Goal: Task Accomplishment & Management: Use online tool/utility

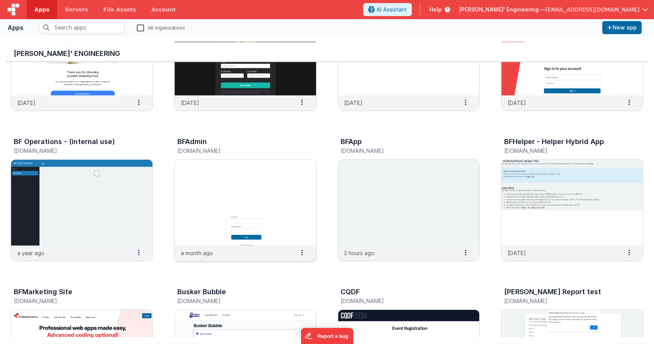
scroll to position [107, 0]
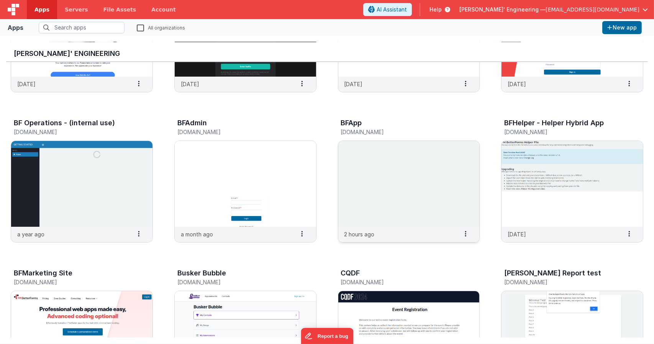
click at [386, 180] on img at bounding box center [408, 184] width 141 height 86
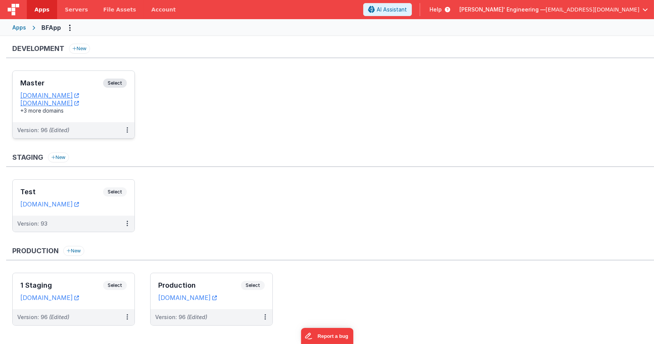
click at [115, 79] on span "Select" at bounding box center [115, 83] width 24 height 9
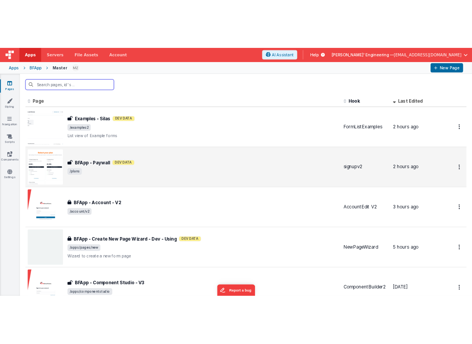
scroll to position [31, 0]
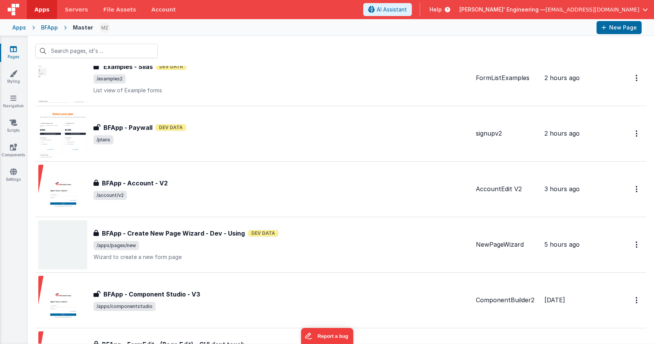
click at [546, 9] on span "[PERSON_NAME]' Engineering —" at bounding box center [503, 10] width 86 height 8
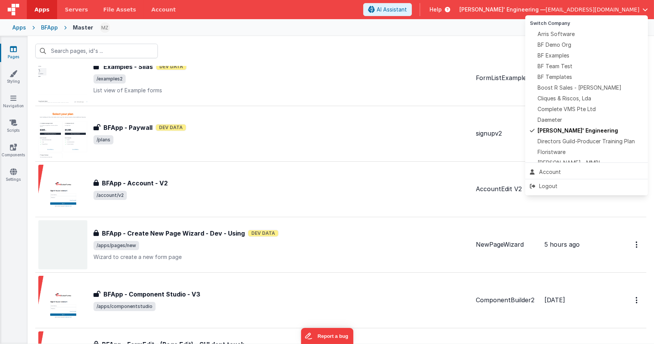
click at [40, 7] on button at bounding box center [327, 172] width 654 height 344
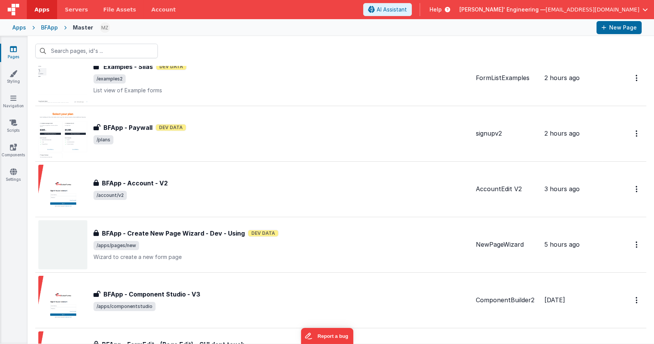
click at [40, 7] on span "Apps" at bounding box center [41, 10] width 15 height 8
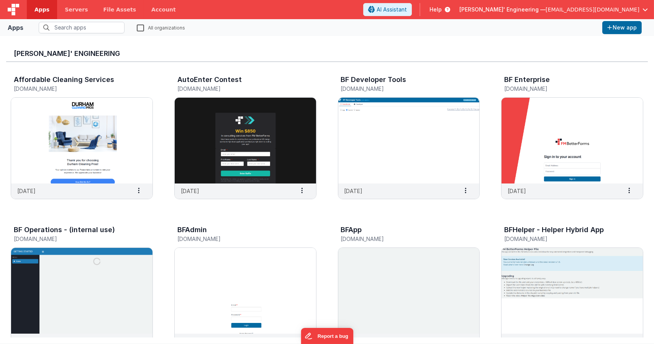
click at [141, 27] on label "All organizations" at bounding box center [161, 27] width 48 height 7
click at [0, 0] on input "All organizations" at bounding box center [0, 0] width 0 height 0
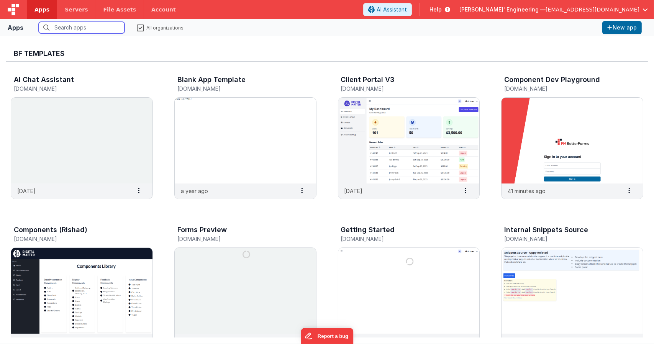
click at [96, 29] on input "text" at bounding box center [82, 27] width 86 height 11
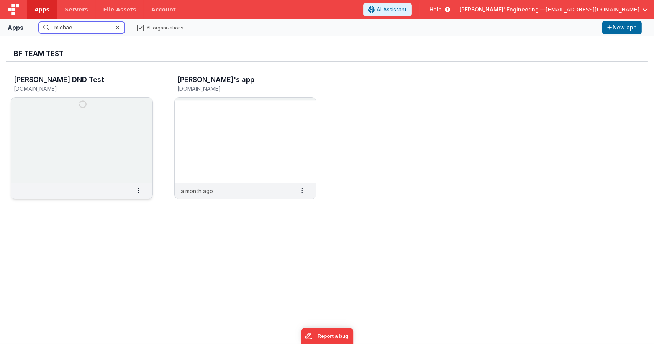
type input "michae"
click at [118, 130] on img at bounding box center [81, 141] width 141 height 86
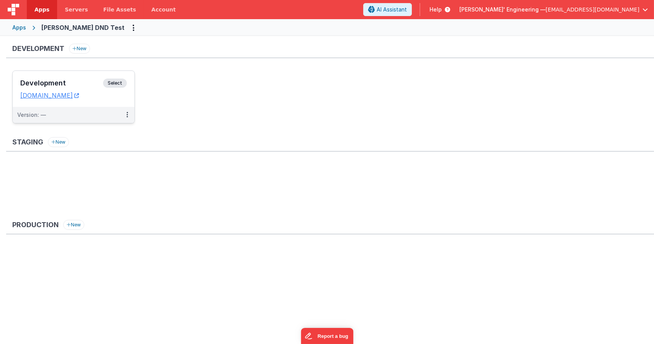
click at [124, 79] on div "Development Select" at bounding box center [73, 85] width 107 height 13
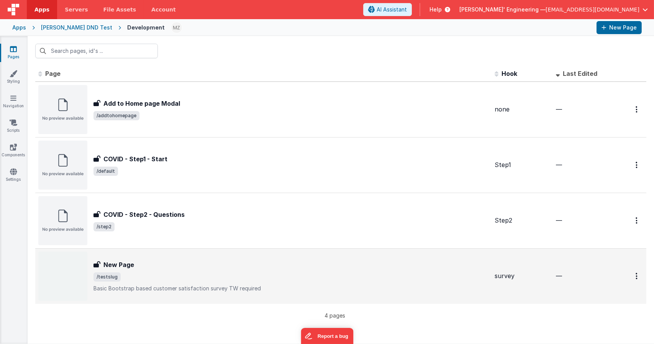
click at [175, 258] on div "New Page New Page /testslug Basic Bootstrap based customer satisfaction survey …" at bounding box center [263, 276] width 450 height 49
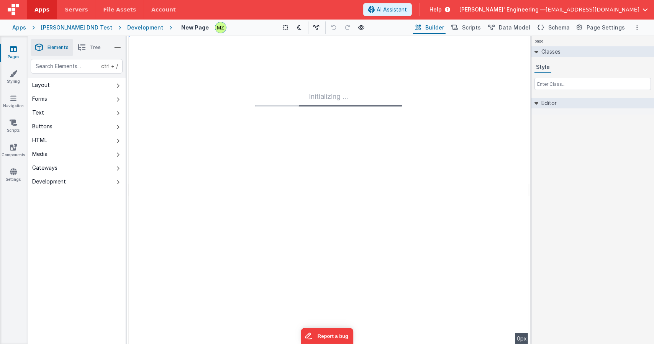
click at [550, 161] on div "page Classes Style Editor DEV: Focus DEV: builderToggleConditionalCSS DEV: Remo…" at bounding box center [593, 190] width 123 height 308
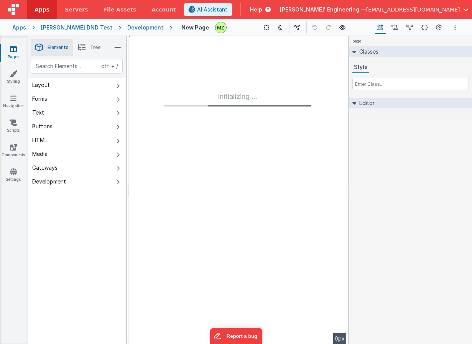
click at [421, 183] on div "page Classes Style Editor DEV: Focus DEV: builderToggleConditionalCSS DEV: Remo…" at bounding box center [410, 190] width 123 height 308
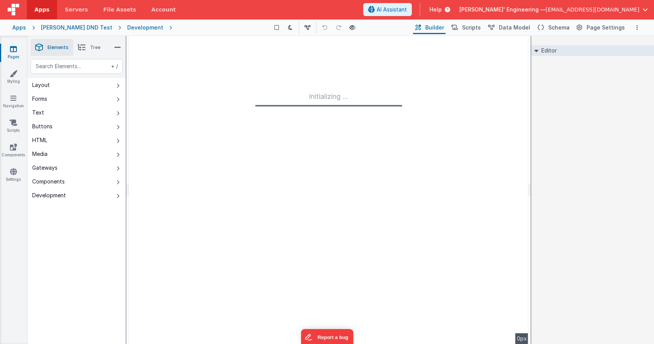
click at [471, 138] on div "Editor DEV: Focus DEV: builderToggleConditionalCSS DEV: Remove DND DEV: updateS…" at bounding box center [593, 190] width 123 height 308
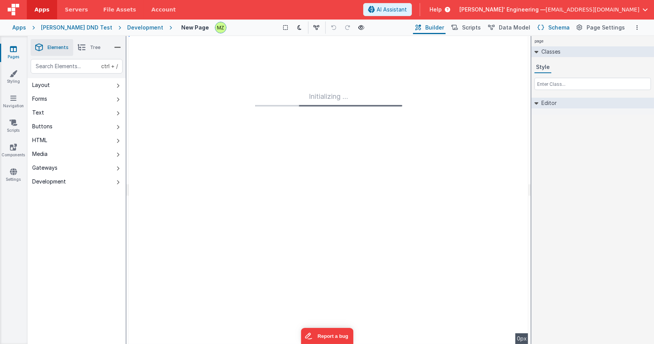
click at [542, 24] on icon at bounding box center [541, 28] width 7 height 8
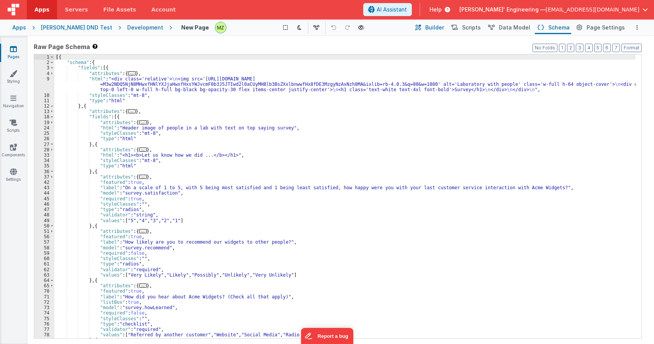
click at [437, 30] on span "Builder" at bounding box center [434, 28] width 19 height 8
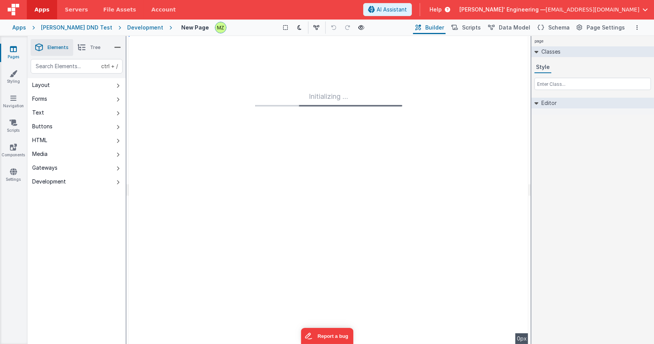
click at [545, 188] on div "page Classes Style Editor DEV: Focus DEV: builderToggleConditionalCSS DEV: Remo…" at bounding box center [593, 190] width 123 height 308
click at [576, 195] on div "page Classes Style Editor DEV: Focus DEV: builderToggleConditionalCSS DEV: Remo…" at bounding box center [593, 190] width 123 height 308
click at [594, 139] on div "page Classes Style Editor DEV: Focus DEV: builderToggleConditionalCSS DEV: Remo…" at bounding box center [593, 190] width 123 height 308
click at [573, 141] on div "page Classes Style Editor DEV: Focus DEV: builderToggleConditionalCSS DEV: Remo…" at bounding box center [593, 190] width 123 height 308
click at [127, 29] on div "Development" at bounding box center [145, 28] width 36 height 8
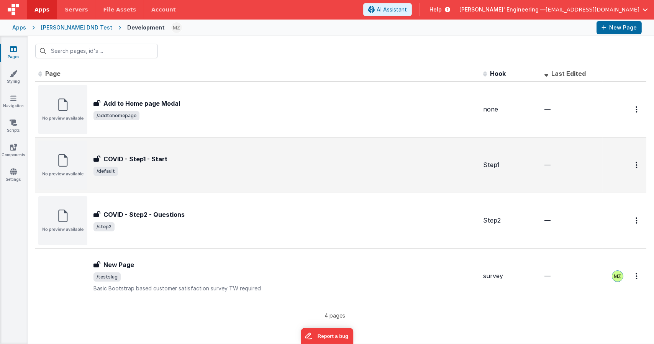
click at [169, 161] on div "COVID - Step1 - Start" at bounding box center [286, 158] width 384 height 9
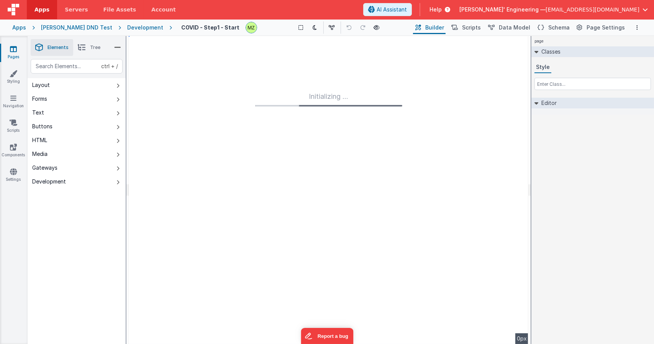
click at [69, 32] on div "Apps [PERSON_NAME] DND Test Development COVID - Step1 - Start Show Group Outlin…" at bounding box center [327, 27] width 654 height 17
click at [69, 27] on div "[PERSON_NAME] DND Test" at bounding box center [76, 28] width 71 height 8
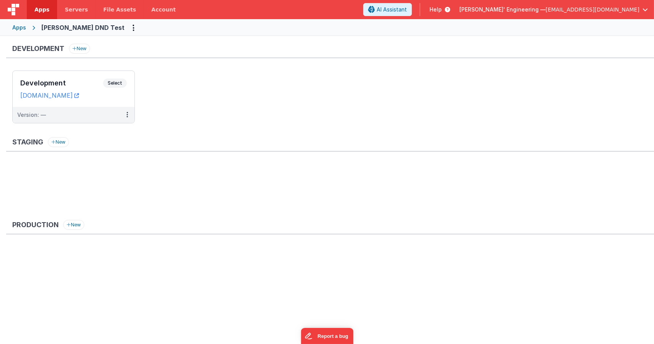
click at [23, 29] on div "Apps" at bounding box center [19, 28] width 14 height 8
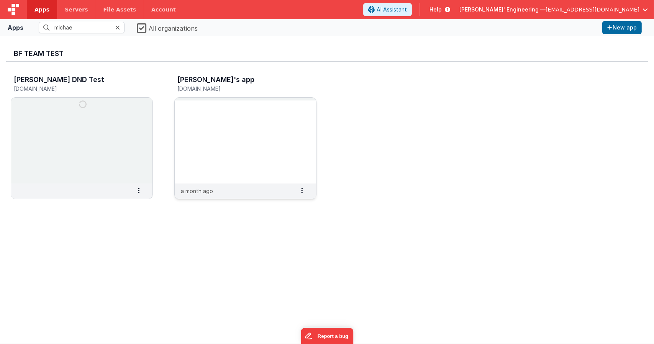
click at [237, 139] on img at bounding box center [245, 141] width 141 height 86
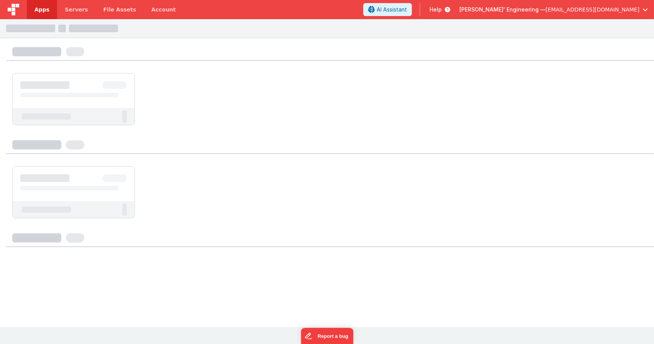
click at [120, 84] on div at bounding box center [114, 85] width 25 height 8
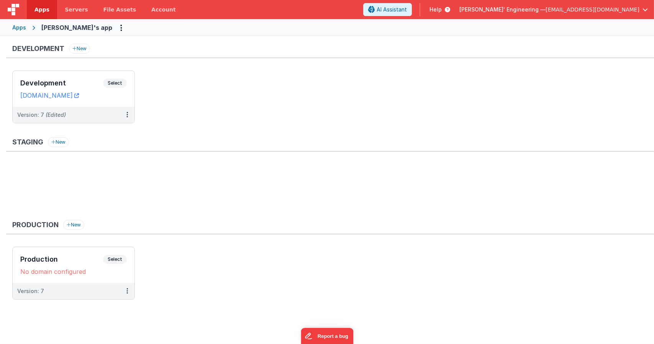
click at [120, 84] on span "Select" at bounding box center [115, 83] width 24 height 9
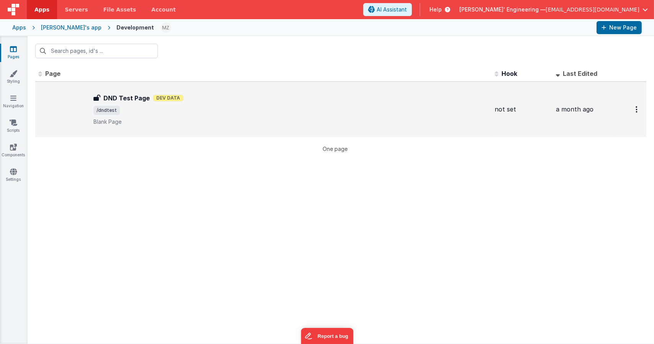
click at [182, 126] on div "DND Test Page DND Test Page Dev Data /dndtest Blank Page" at bounding box center [263, 109] width 450 height 49
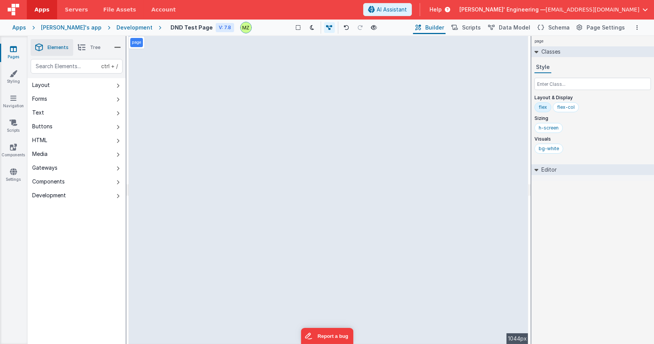
click at [331, 56] on div "page --> 1044px" at bounding box center [329, 190] width 400 height 308
click at [326, 57] on div "page --> 1044px" at bounding box center [329, 190] width 400 height 308
click at [95, 48] on span "Tree" at bounding box center [95, 47] width 10 height 6
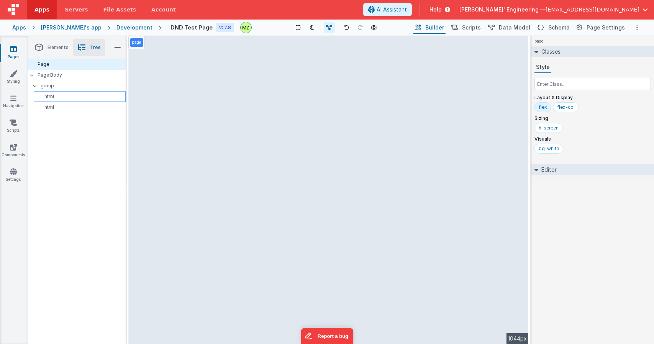
click at [66, 101] on div "html" at bounding box center [80, 96] width 92 height 11
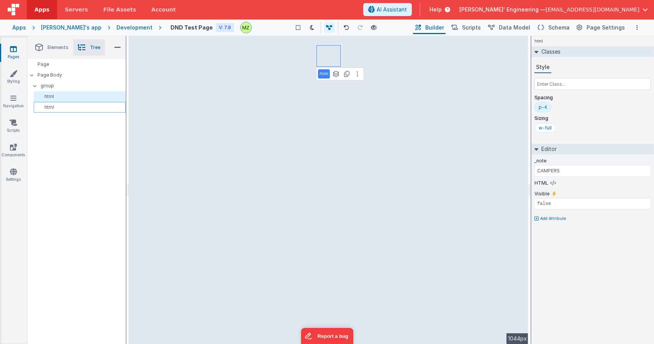
click at [62, 107] on p "html" at bounding box center [81, 107] width 89 height 6
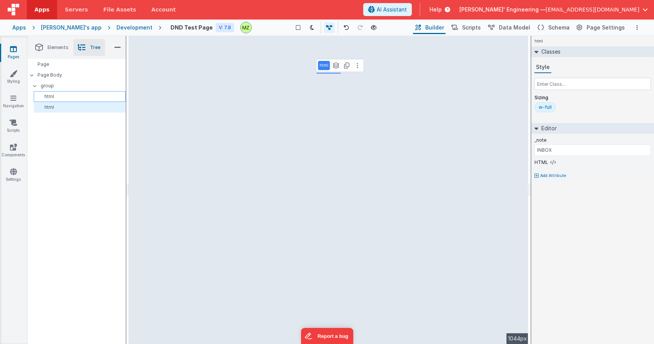
click at [62, 98] on p "html" at bounding box center [81, 97] width 89 height 6
type input "CAMPERS"
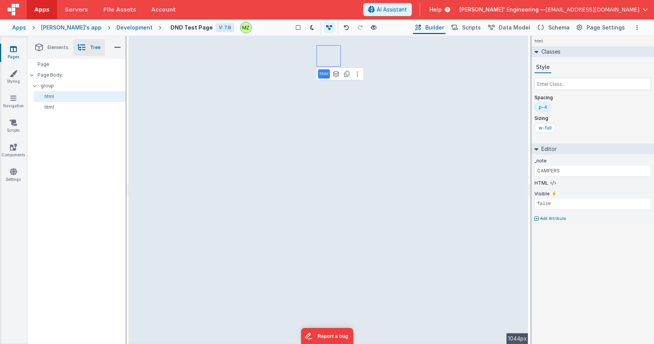
click at [332, 51] on div "html See layers ctrl + L Duplicate ctrl + D --> 1044px" at bounding box center [329, 190] width 400 height 308
click at [307, 113] on div "html See layers ctrl + L Duplicate ctrl + D --> 1044px" at bounding box center [329, 190] width 400 height 308
click at [237, 72] on div "html See layers ctrl + L Duplicate ctrl + D --> 1044px" at bounding box center [329, 190] width 400 height 308
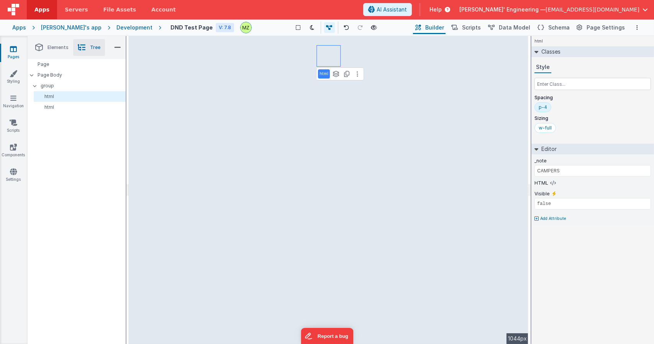
click at [237, 72] on div "html See layers ctrl + L Duplicate ctrl + D --> 1044px" at bounding box center [329, 190] width 400 height 308
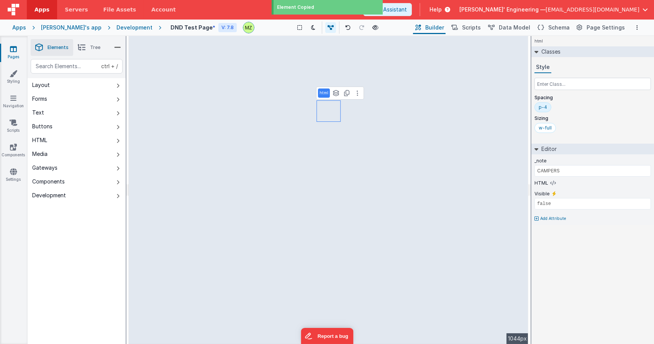
click at [557, 253] on div "html Classes Style Spacing p-4 Sizing w-full Editor _note CAMPERS HTML Visible …" at bounding box center [593, 190] width 123 height 308
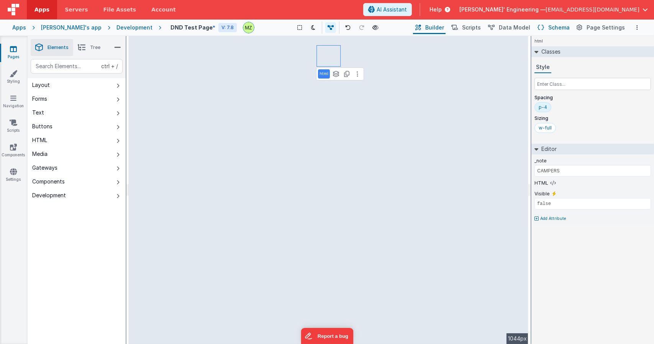
click at [545, 23] on button "Schema" at bounding box center [553, 27] width 36 height 13
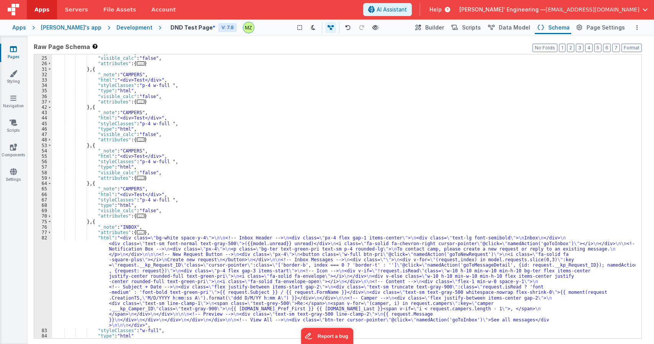
scroll to position [125, 0]
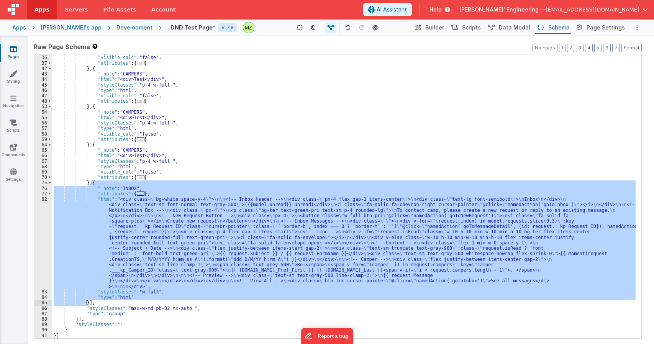
drag, startPoint x: 91, startPoint y: 183, endPoint x: 87, endPoint y: 303, distance: 120.0
click at [87, 303] on div ""type" : "html" , "visible_calc" : "false" , "attributes" : { ... } } , { "_not…" at bounding box center [344, 196] width 584 height 295
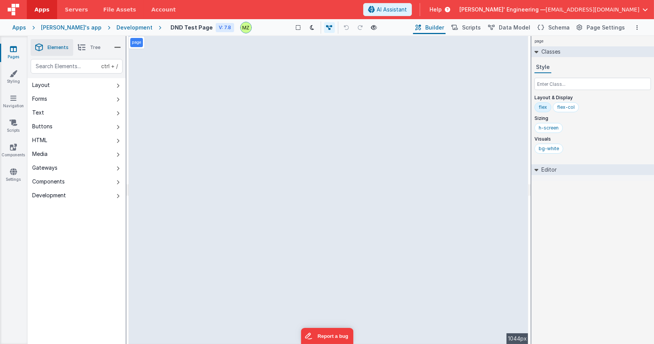
click at [117, 27] on div "Development" at bounding box center [135, 28] width 36 height 8
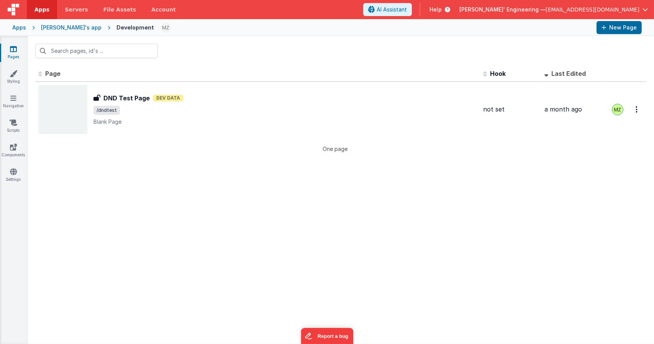
click at [19, 27] on div "Apps" at bounding box center [19, 28] width 14 height 8
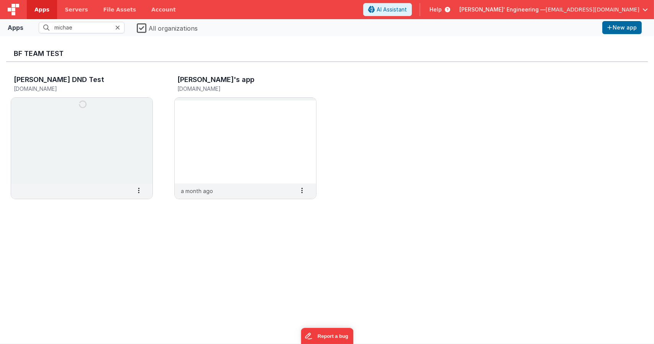
click at [117, 28] on icon at bounding box center [117, 28] width 5 height 6
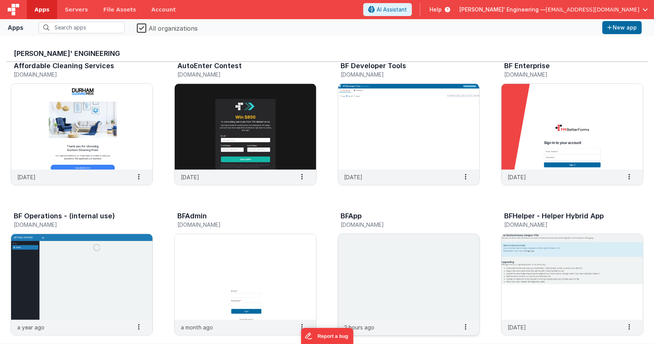
scroll to position [941, 0]
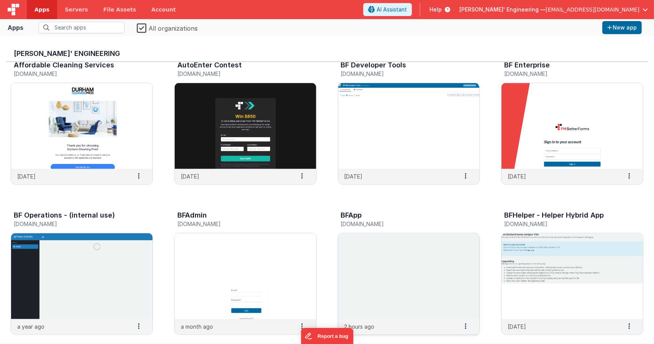
click at [383, 287] on img at bounding box center [408, 276] width 141 height 86
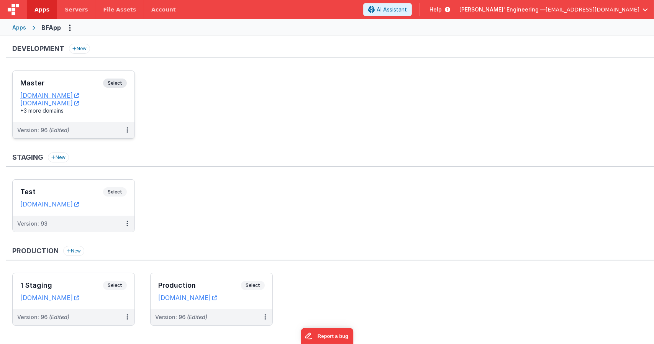
click at [115, 86] on span "Select" at bounding box center [115, 83] width 24 height 9
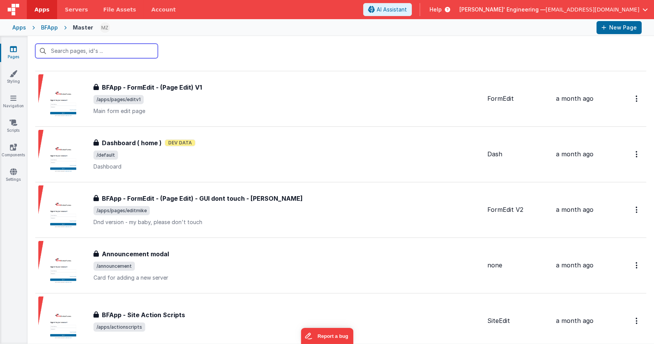
scroll to position [677, 0]
click at [122, 50] on input "text" at bounding box center [96, 51] width 123 height 15
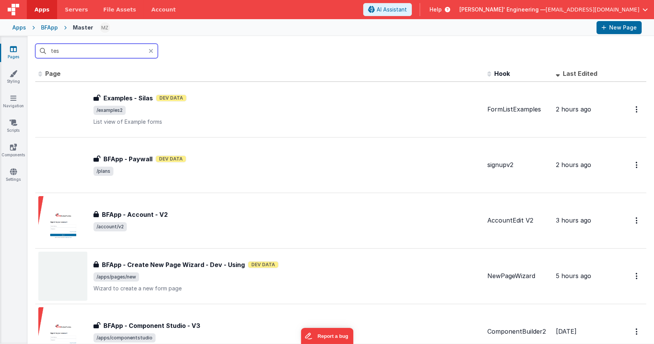
type input "test"
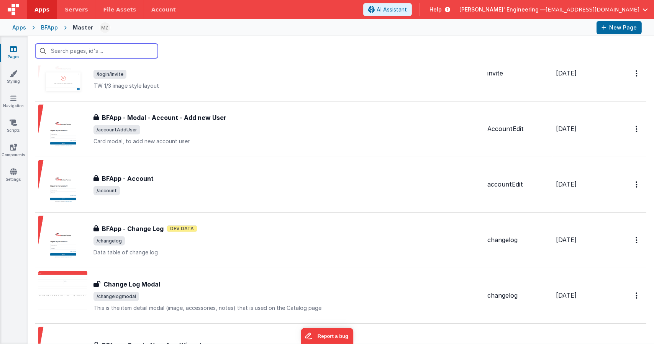
scroll to position [1166, 0]
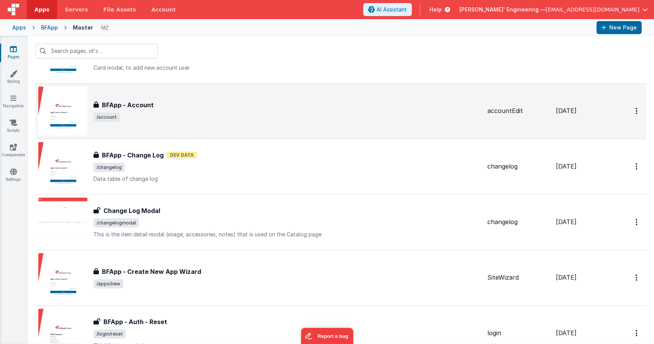
click at [186, 103] on div "BFApp - Account" at bounding box center [288, 104] width 388 height 9
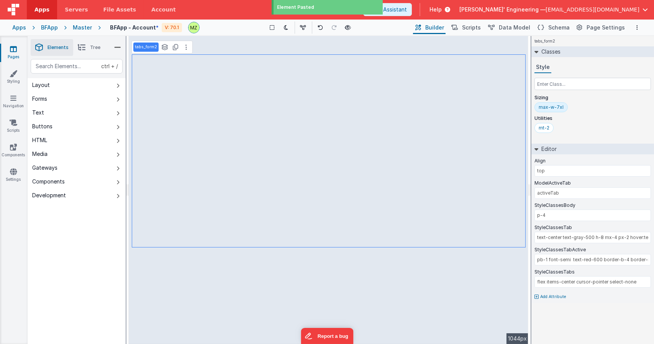
type input "CAMPERS"
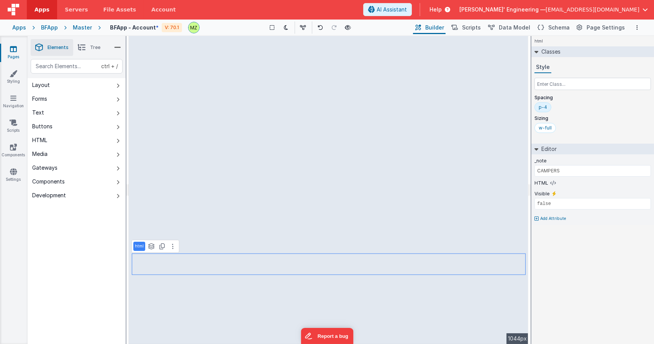
click at [632, 245] on div "html Classes Style Spacing p-4 Sizing w-full Editor _note CAMPERS HTML Visible …" at bounding box center [593, 190] width 123 height 308
click at [534, 32] on div "Data Model Data Model" at bounding box center [508, 27] width 49 height 13
click at [544, 30] on icon at bounding box center [541, 28] width 7 height 8
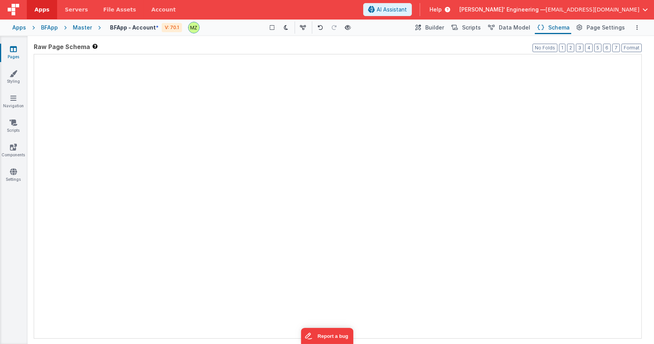
click at [544, 30] on icon at bounding box center [541, 28] width 7 height 8
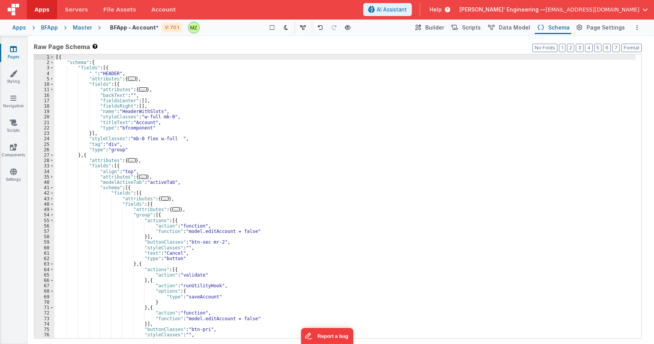
scroll to position [13, 0]
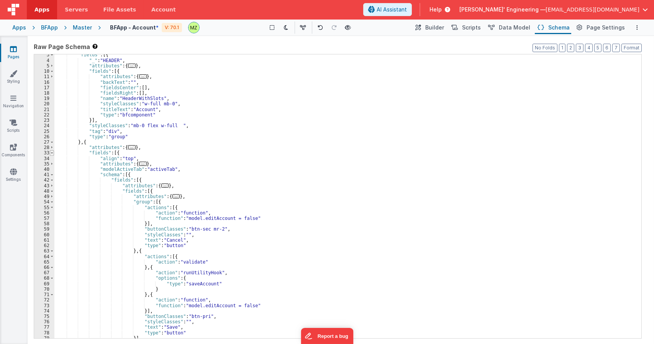
click at [52, 152] on span at bounding box center [52, 152] width 4 height 5
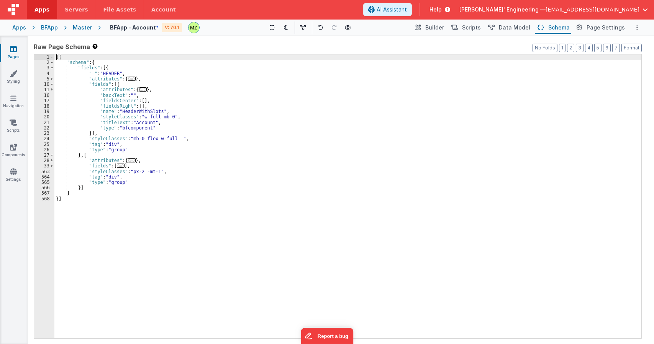
click at [118, 167] on span "..." at bounding box center [121, 166] width 8 height 4
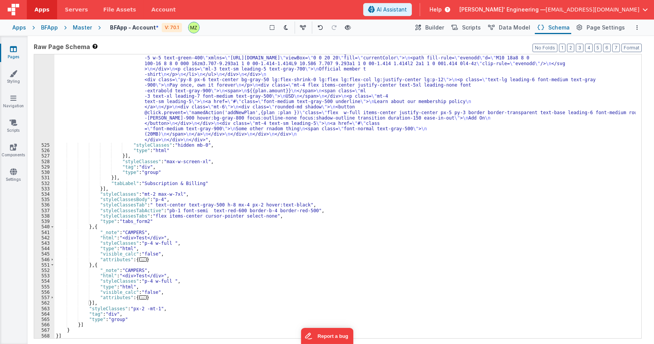
scroll to position [2523, 0]
click at [109, 179] on div ""html" : "<div class= \" mb-6 pb-8 w-full \" > \n <div class= \" pt-10 sm:pt-12…" at bounding box center [344, 173] width 581 height 519
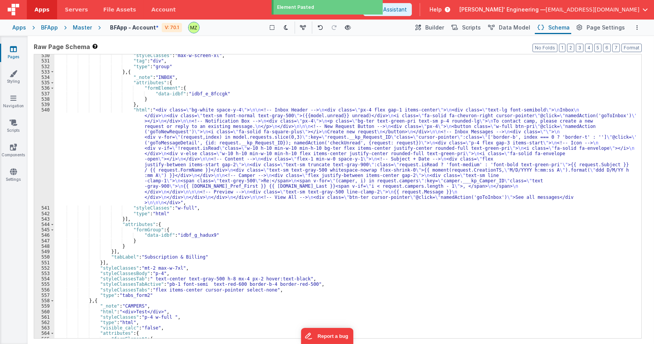
scroll to position [3483, 0]
